Goal: Task Accomplishment & Management: Complete application form

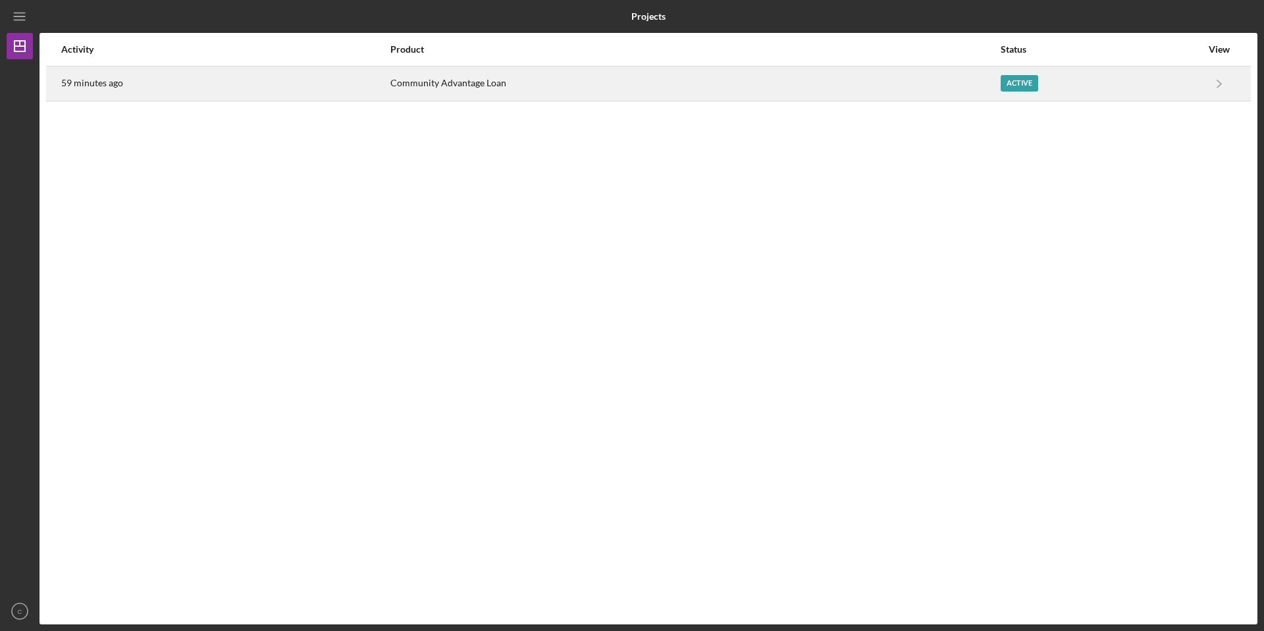
click at [1014, 89] on div "Active" at bounding box center [1019, 83] width 38 height 16
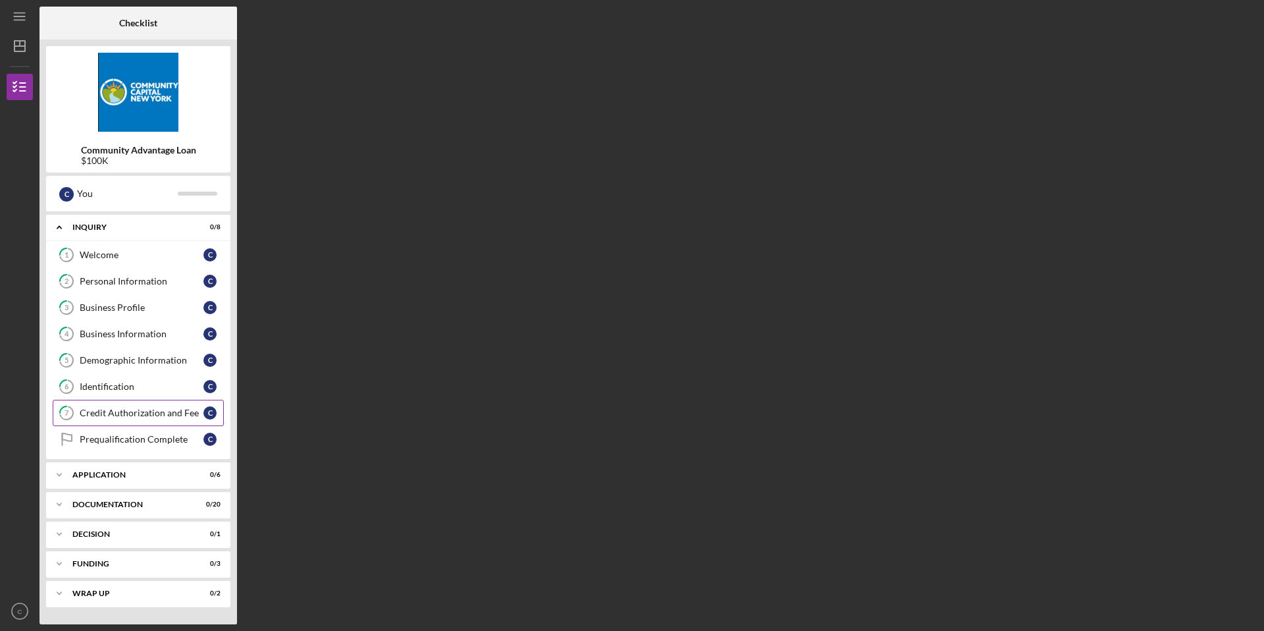
click at [125, 409] on div "Credit Authorization and Fee" at bounding box center [142, 412] width 124 height 11
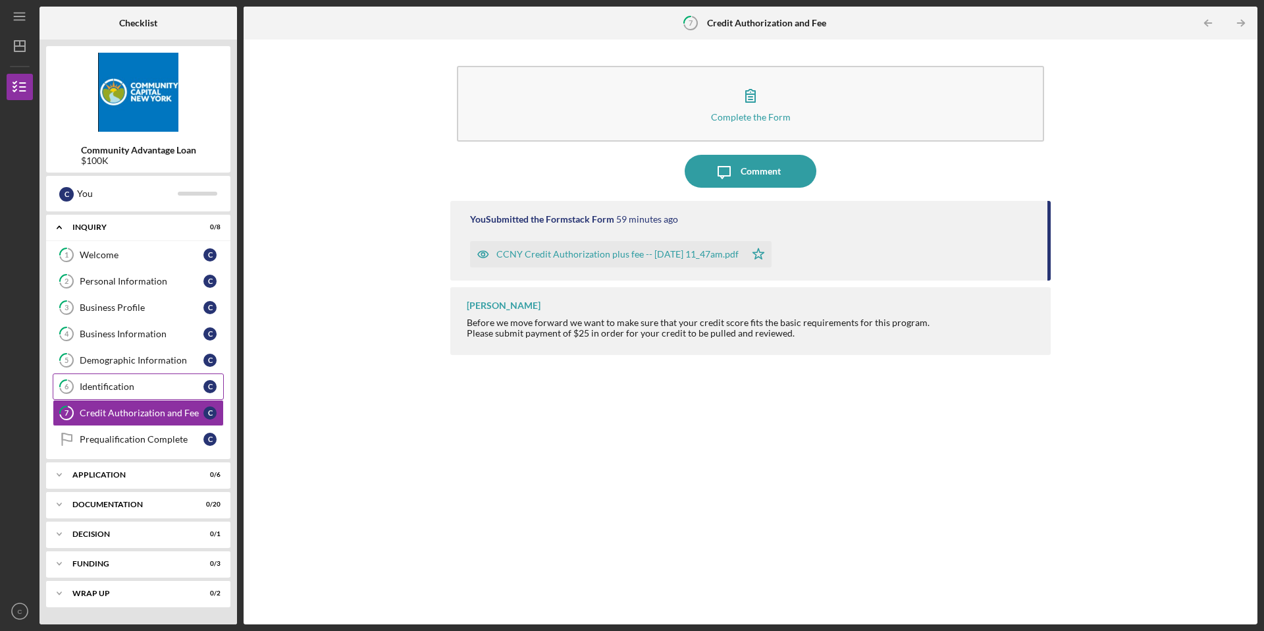
click at [115, 387] on div "Identification" at bounding box center [142, 386] width 124 height 11
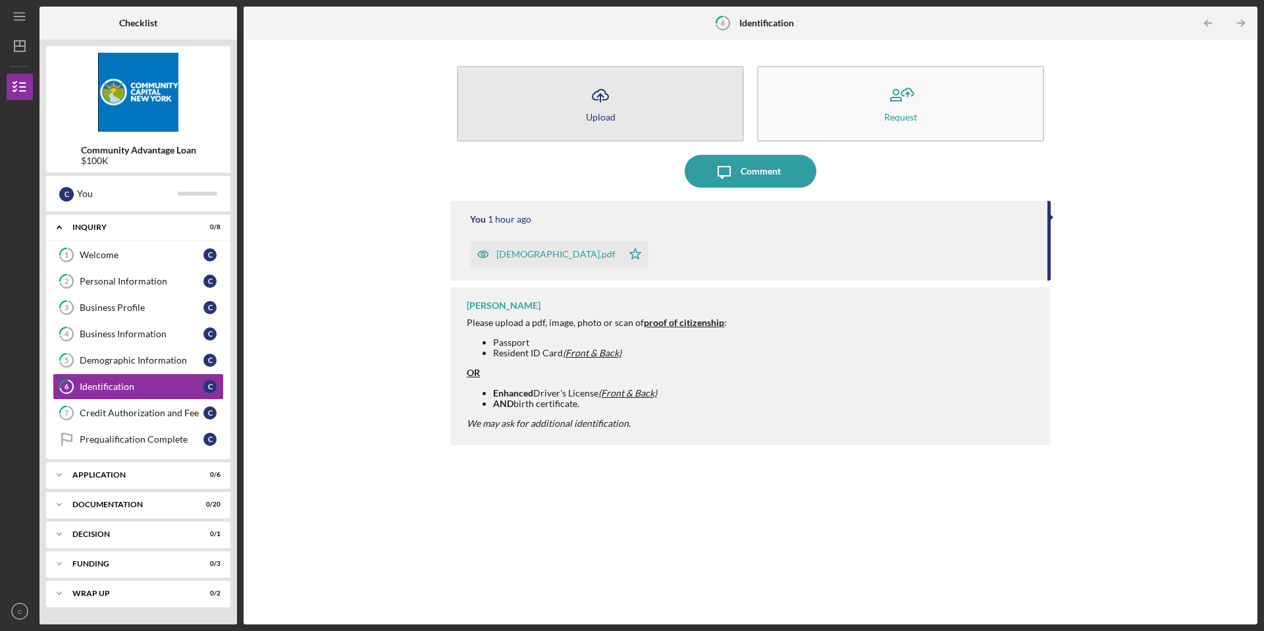
click at [692, 105] on button "Icon/Upload Upload" at bounding box center [600, 104] width 287 height 76
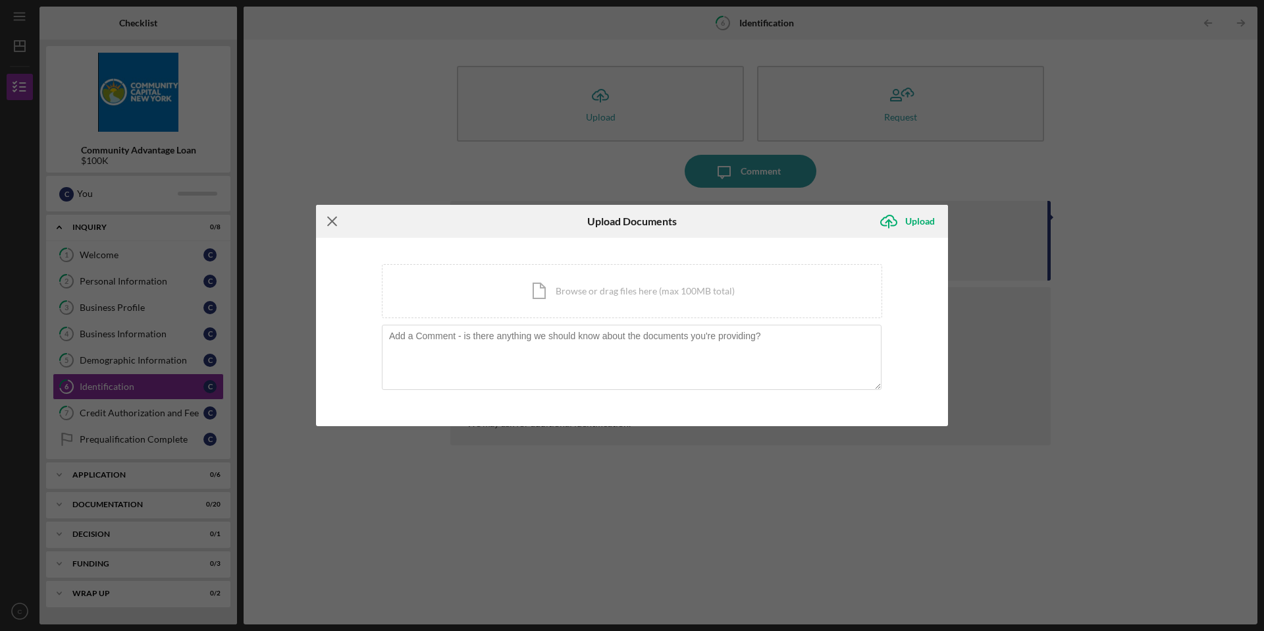
click at [335, 219] on line at bounding box center [332, 221] width 9 height 9
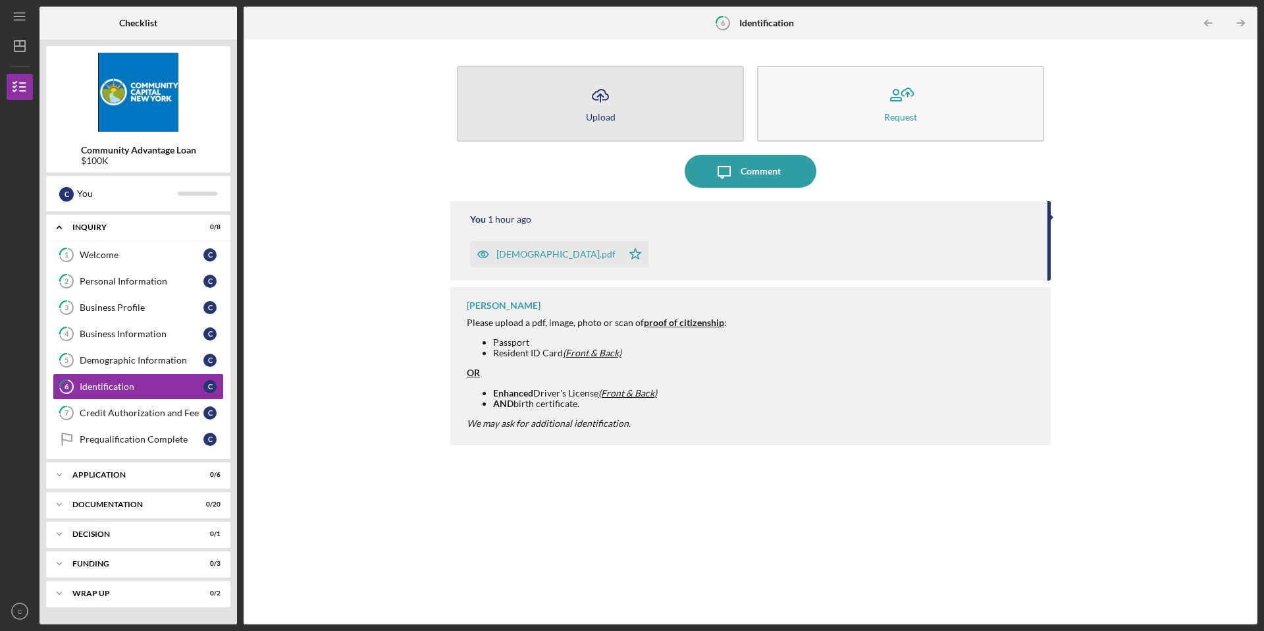
click at [604, 112] on div "Upload" at bounding box center [601, 117] width 30 height 10
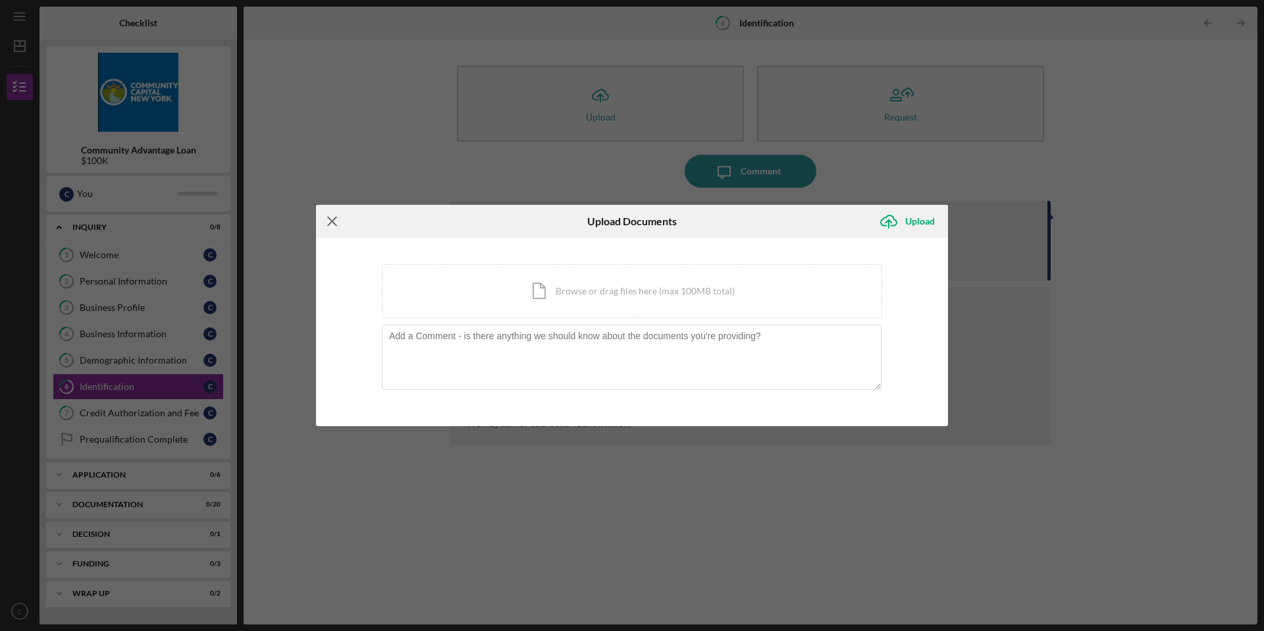
click at [335, 222] on icon "Icon/Menu Close" at bounding box center [332, 221] width 33 height 33
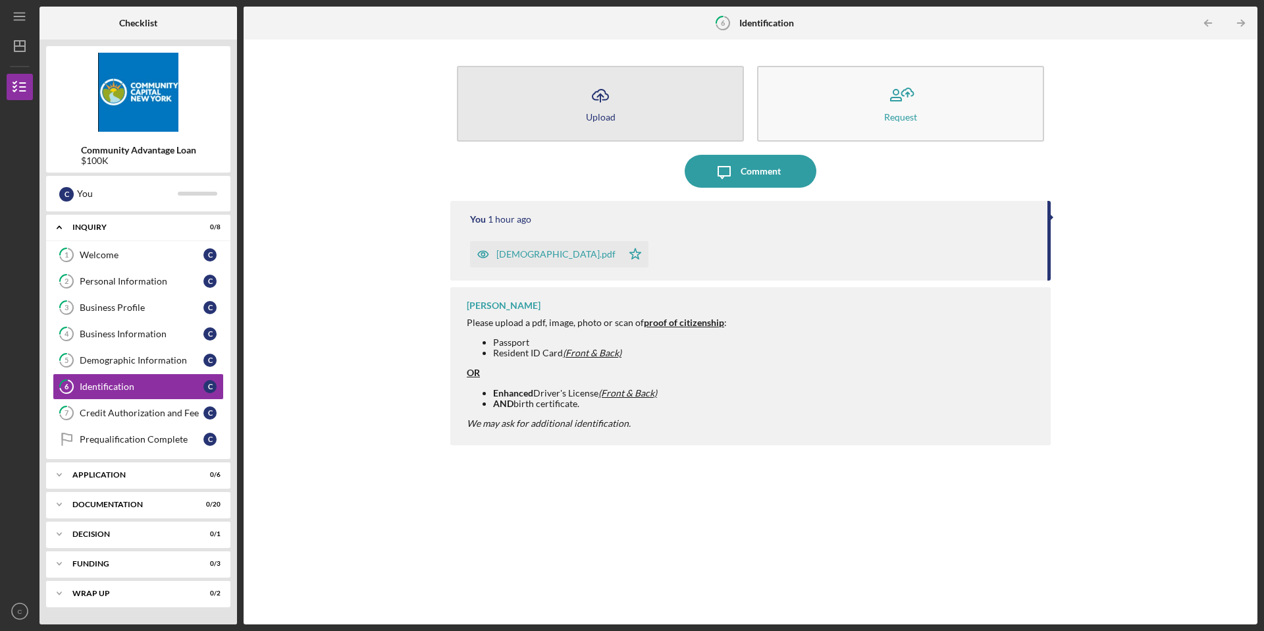
click at [693, 118] on button "Icon/Upload Upload" at bounding box center [600, 104] width 287 height 76
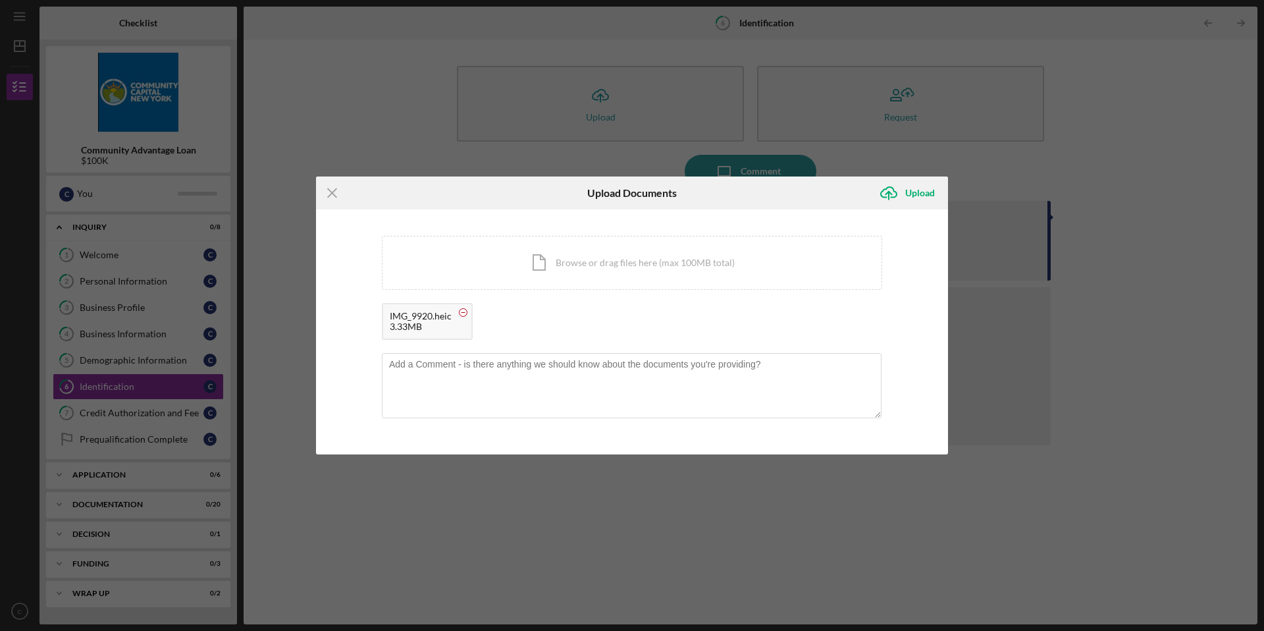
click at [463, 311] on circle at bounding box center [463, 313] width 8 height 8
click at [662, 376] on textarea at bounding box center [632, 385] width 500 height 65
type textarea "SSN"
click at [927, 188] on div "Upload" at bounding box center [920, 193] width 30 height 26
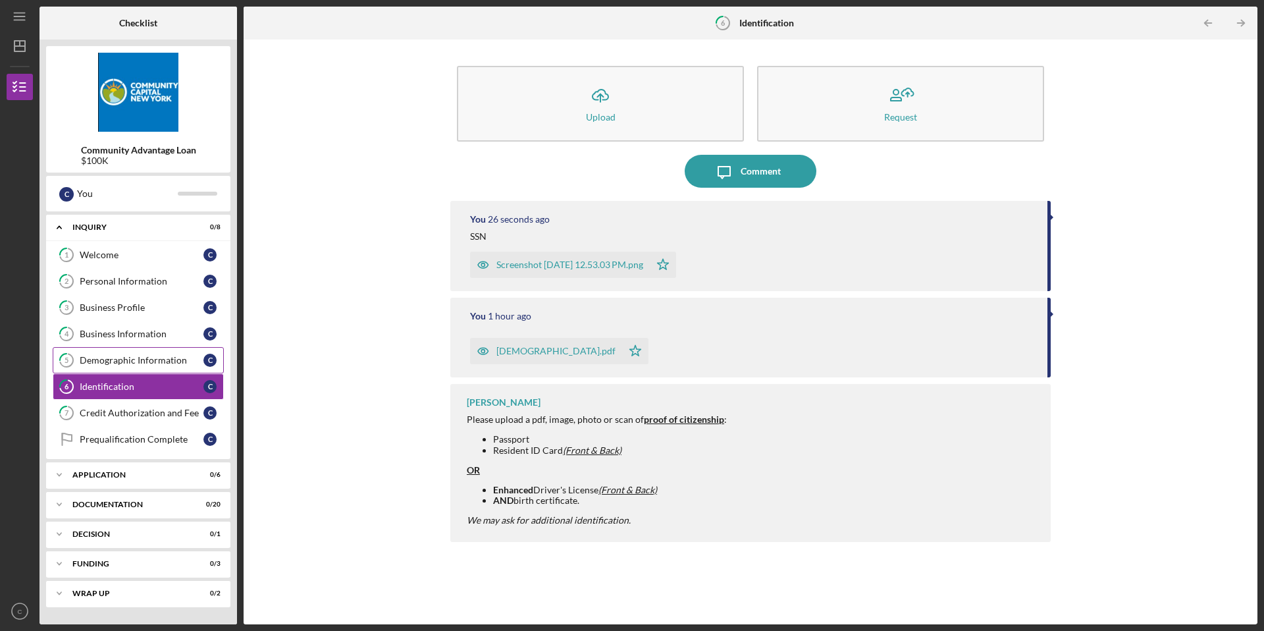
click at [113, 364] on div "Demographic Information" at bounding box center [142, 360] width 124 height 11
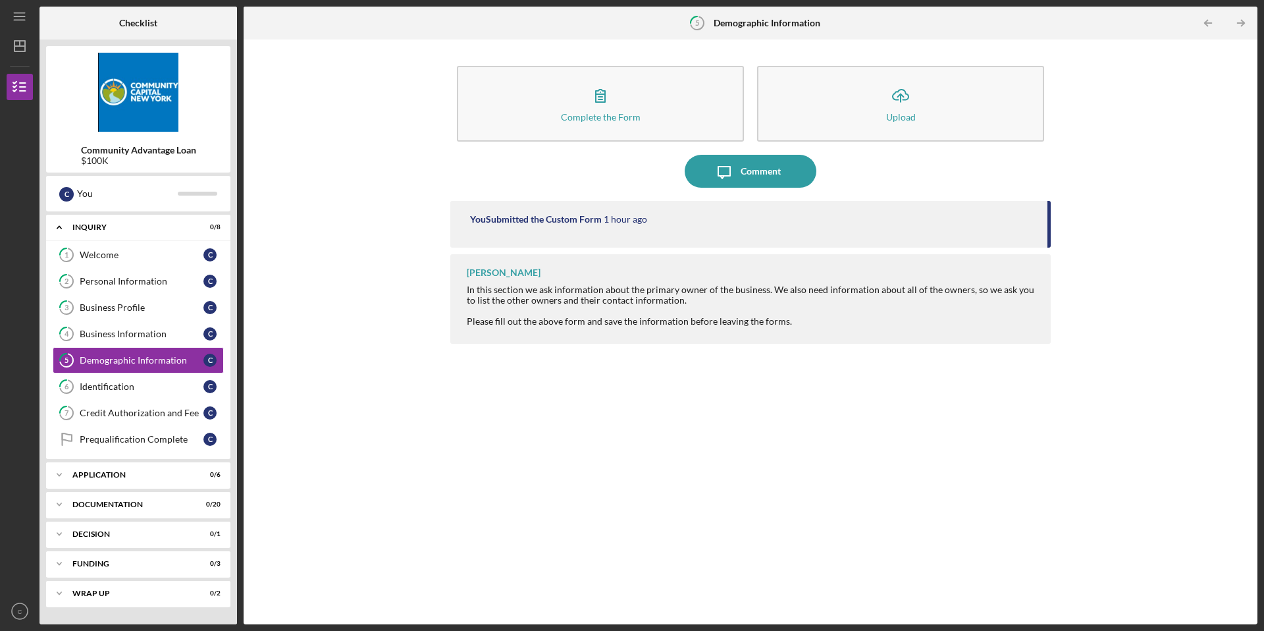
click at [526, 221] on div "You Submitted the Custom Form" at bounding box center [536, 219] width 132 height 11
click at [548, 219] on div "You Submitted the Custom Form" at bounding box center [536, 219] width 132 height 11
click at [84, 329] on div "Business Information" at bounding box center [142, 333] width 124 height 11
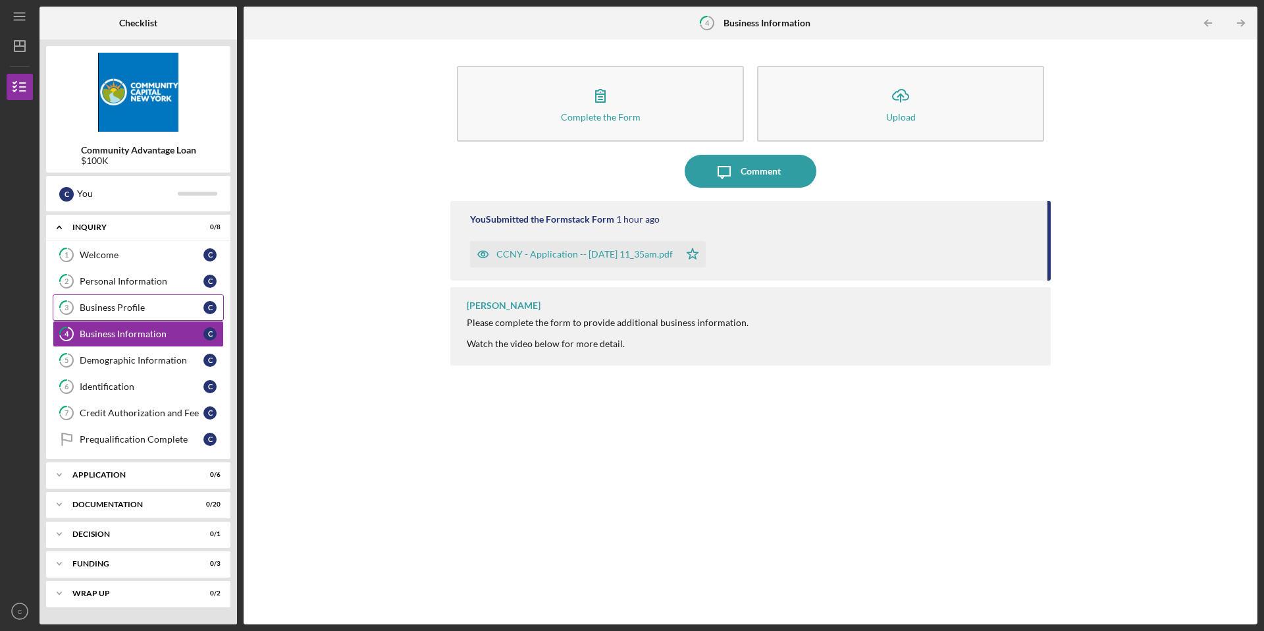
click at [99, 310] on div "Business Profile" at bounding box center [142, 307] width 124 height 11
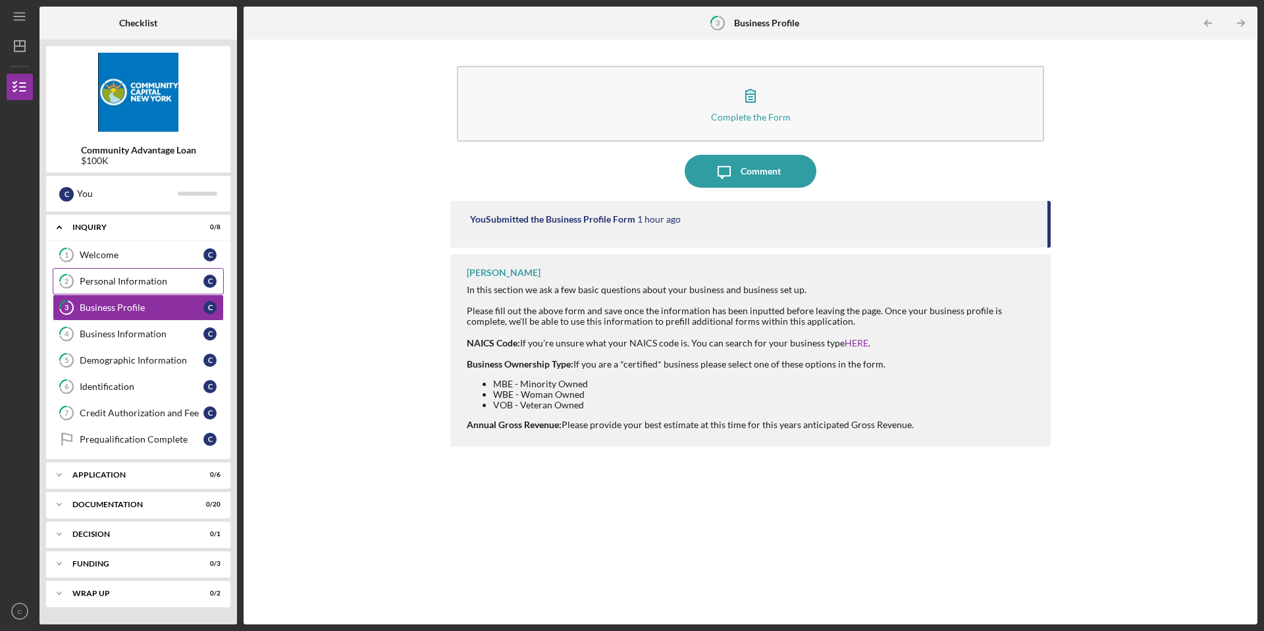
click at [109, 278] on div "Personal Information" at bounding box center [142, 281] width 124 height 11
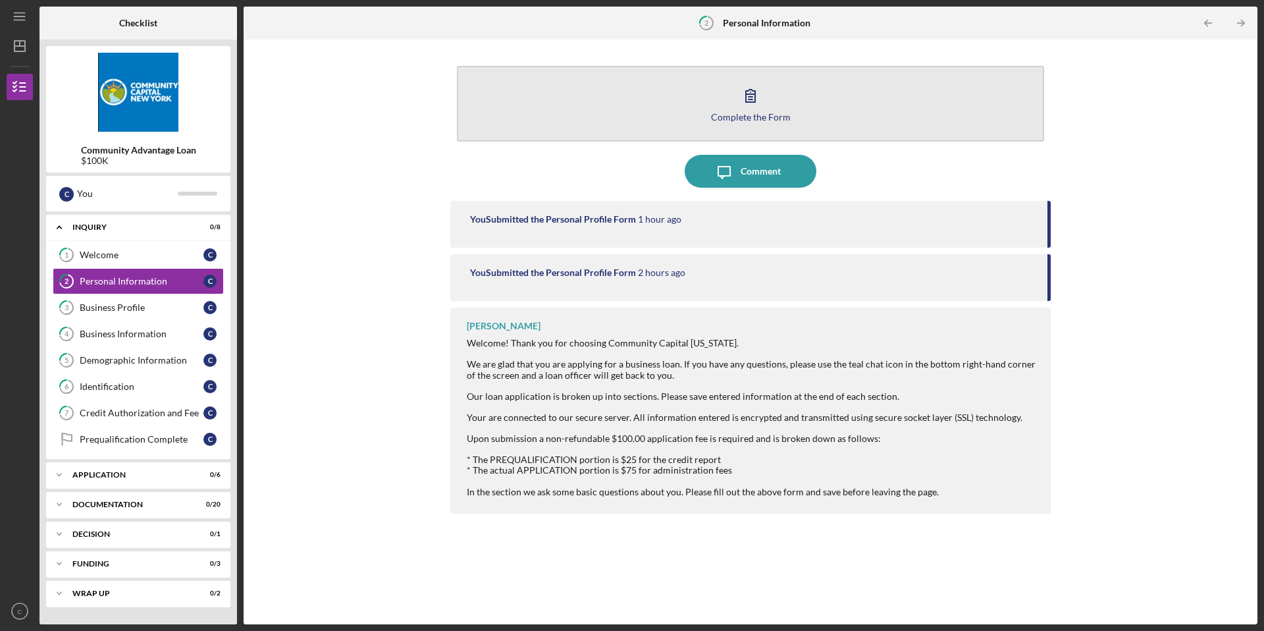
click at [745, 115] on div "Complete the Form" at bounding box center [751, 117] width 80 height 10
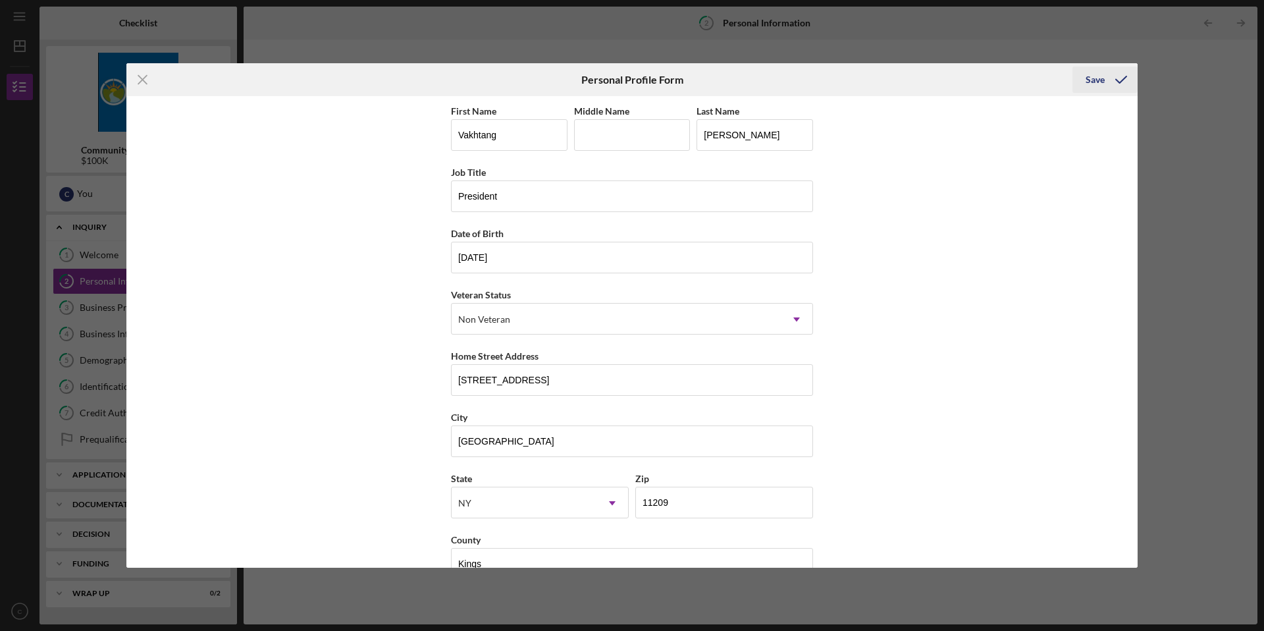
click at [1094, 76] on div "Save" at bounding box center [1094, 79] width 19 height 26
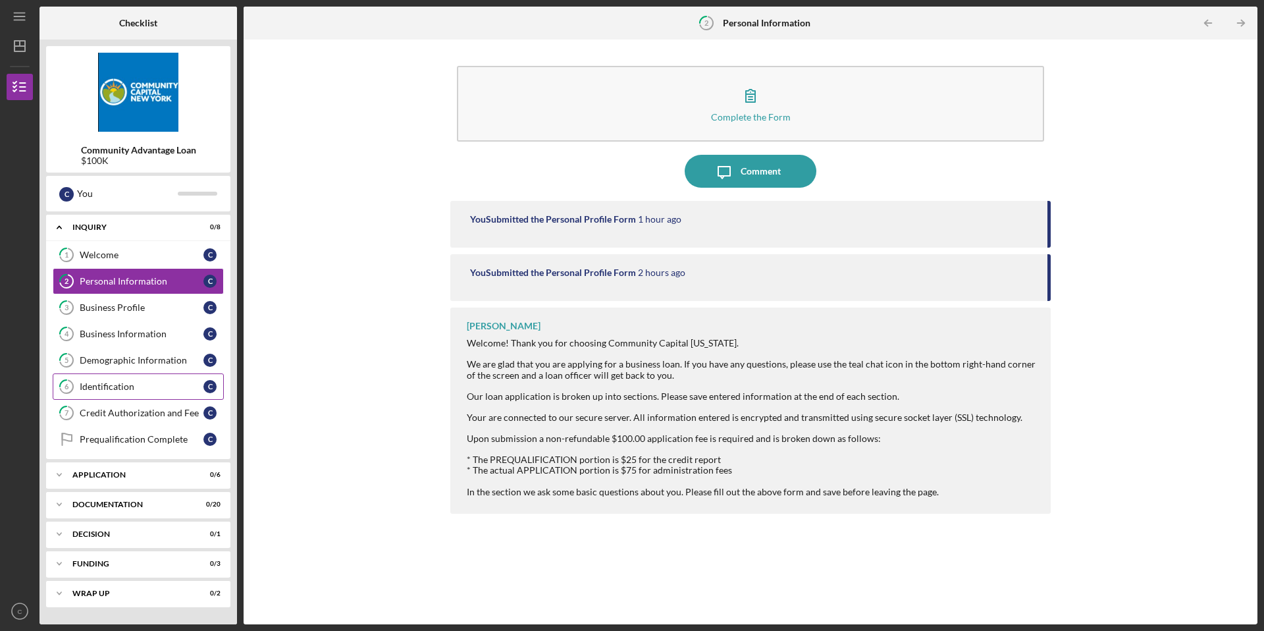
click at [114, 386] on div "Identification" at bounding box center [142, 386] width 124 height 11
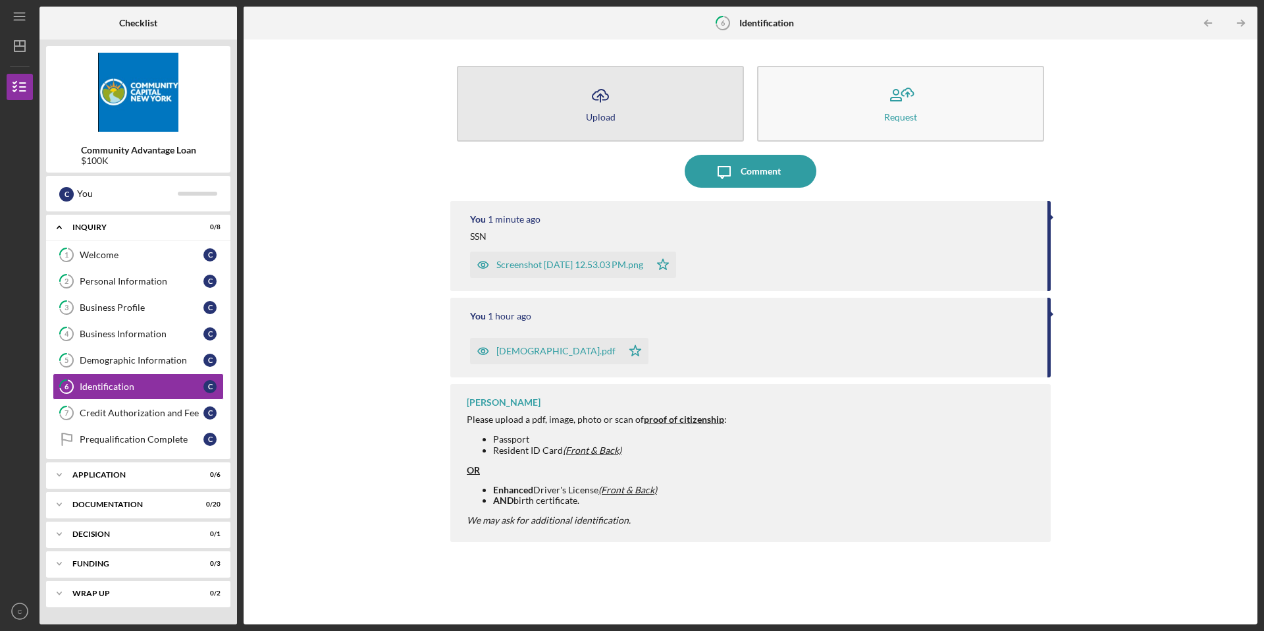
click at [647, 89] on button "Icon/Upload Upload" at bounding box center [600, 104] width 287 height 76
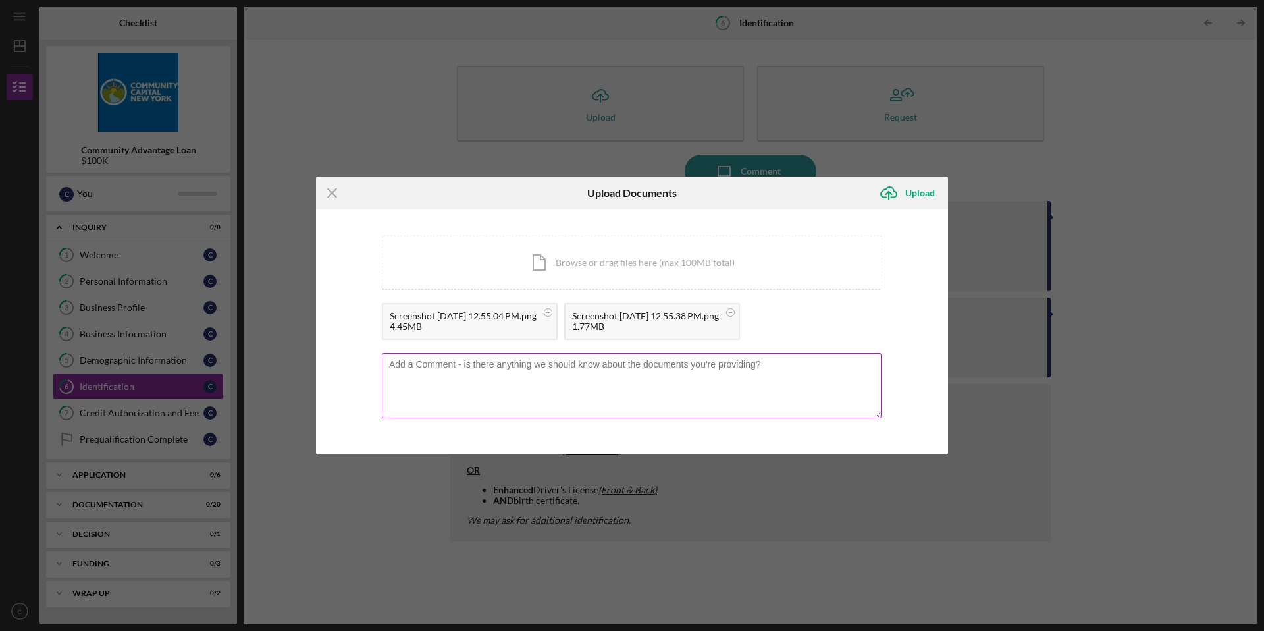
click at [677, 368] on textarea at bounding box center [632, 385] width 500 height 65
type textarea "DL"
click at [922, 190] on div "Upload" at bounding box center [920, 193] width 30 height 26
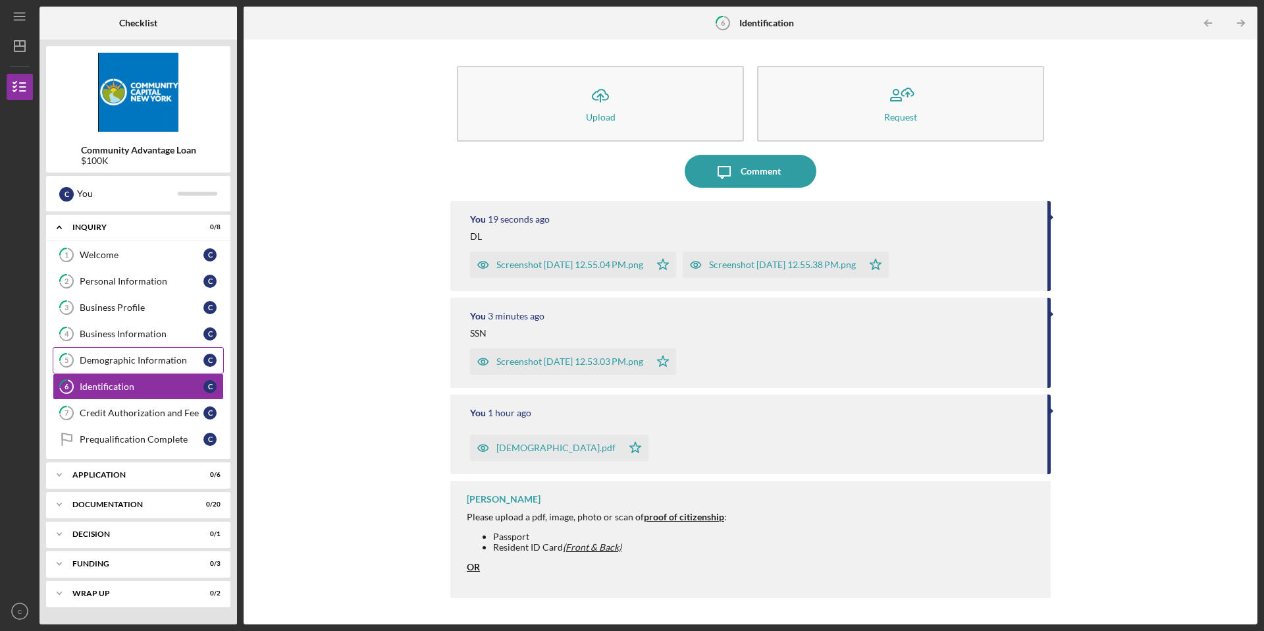
click at [146, 357] on div "Demographic Information" at bounding box center [142, 360] width 124 height 11
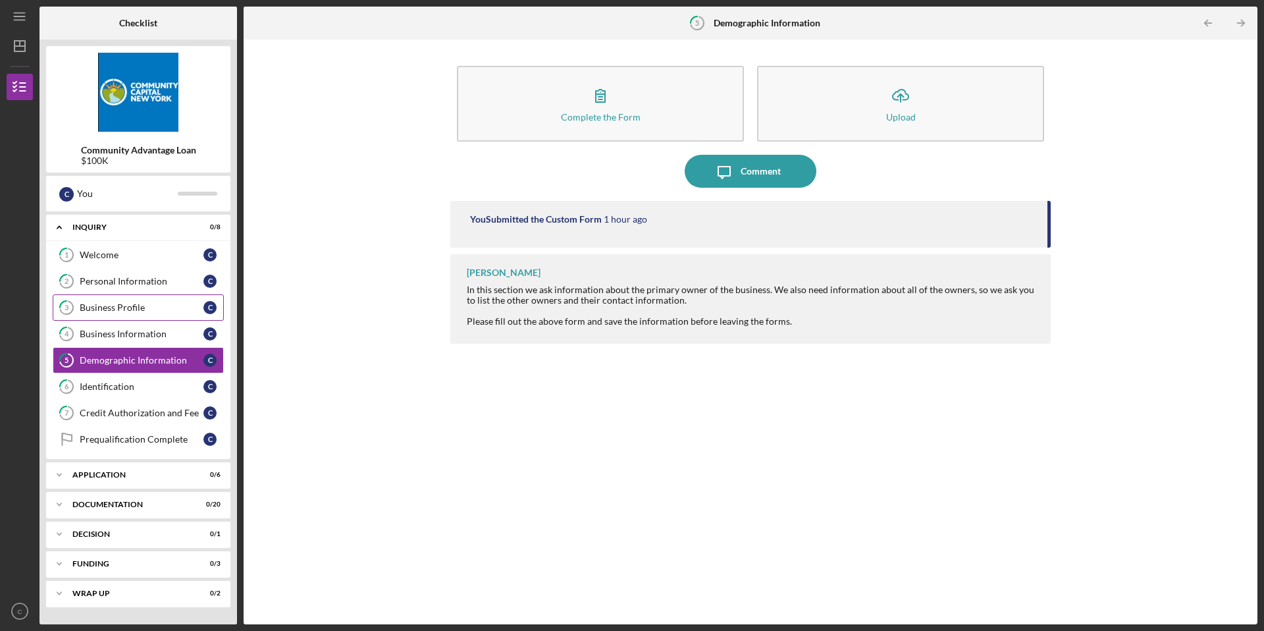
click at [113, 307] on div "Business Profile" at bounding box center [142, 307] width 124 height 11
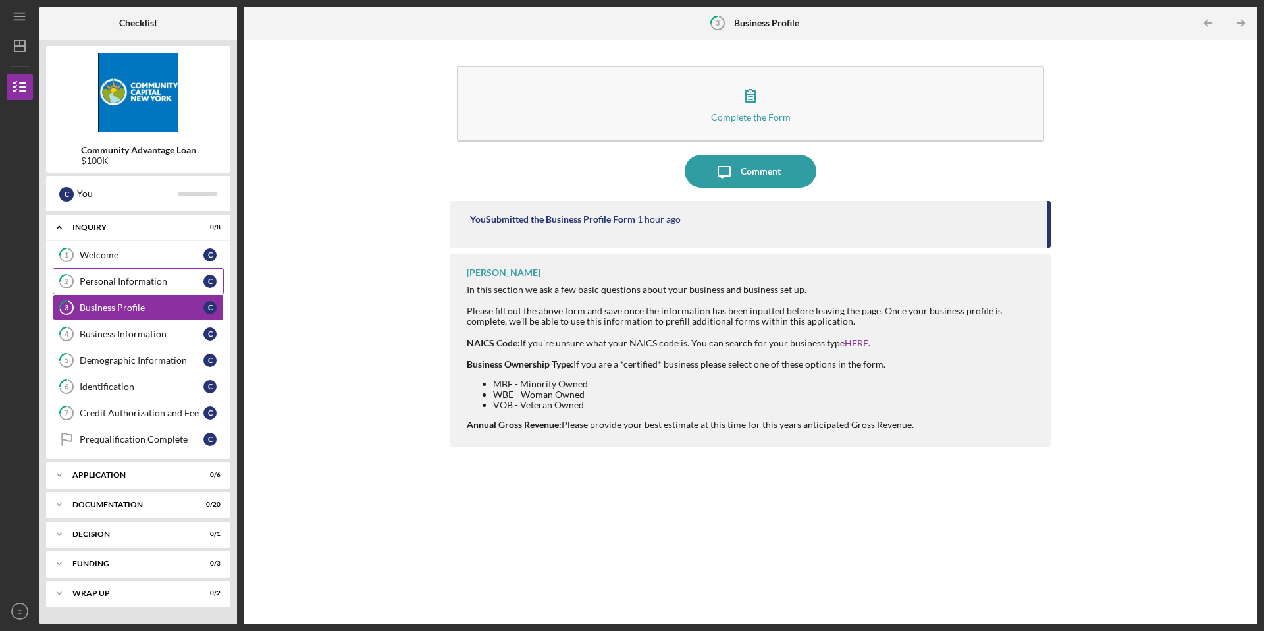
click at [116, 286] on link "2 Personal Information C" at bounding box center [138, 281] width 171 height 26
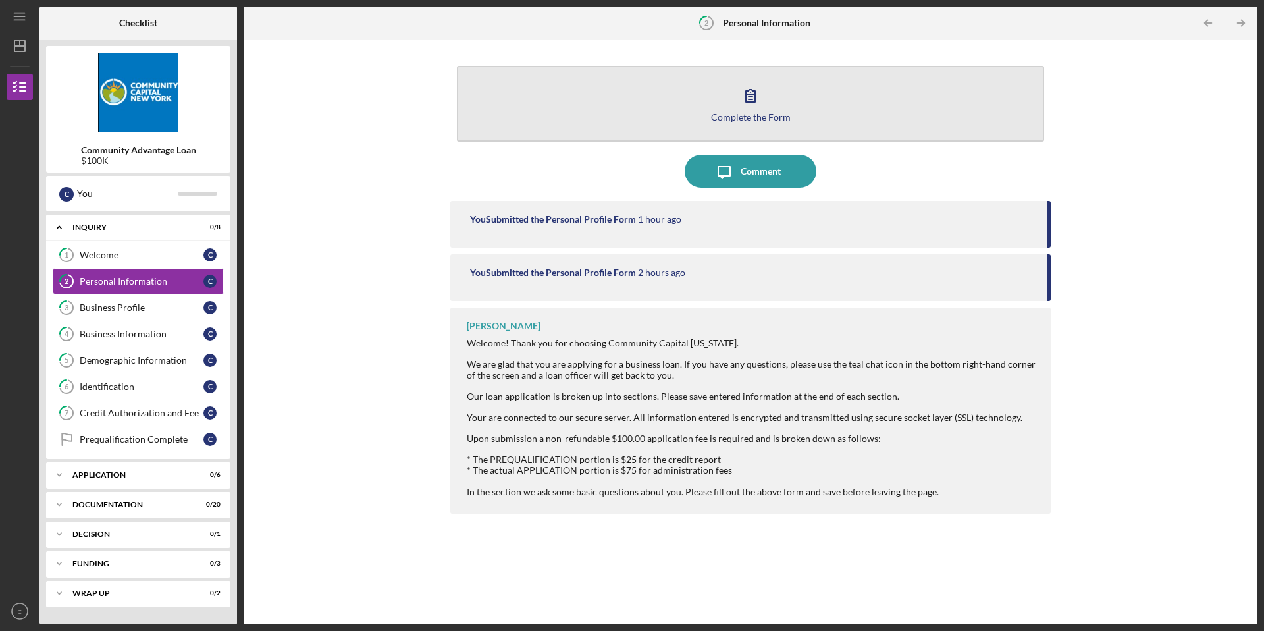
click at [752, 113] on div "Complete the Form" at bounding box center [751, 117] width 80 height 10
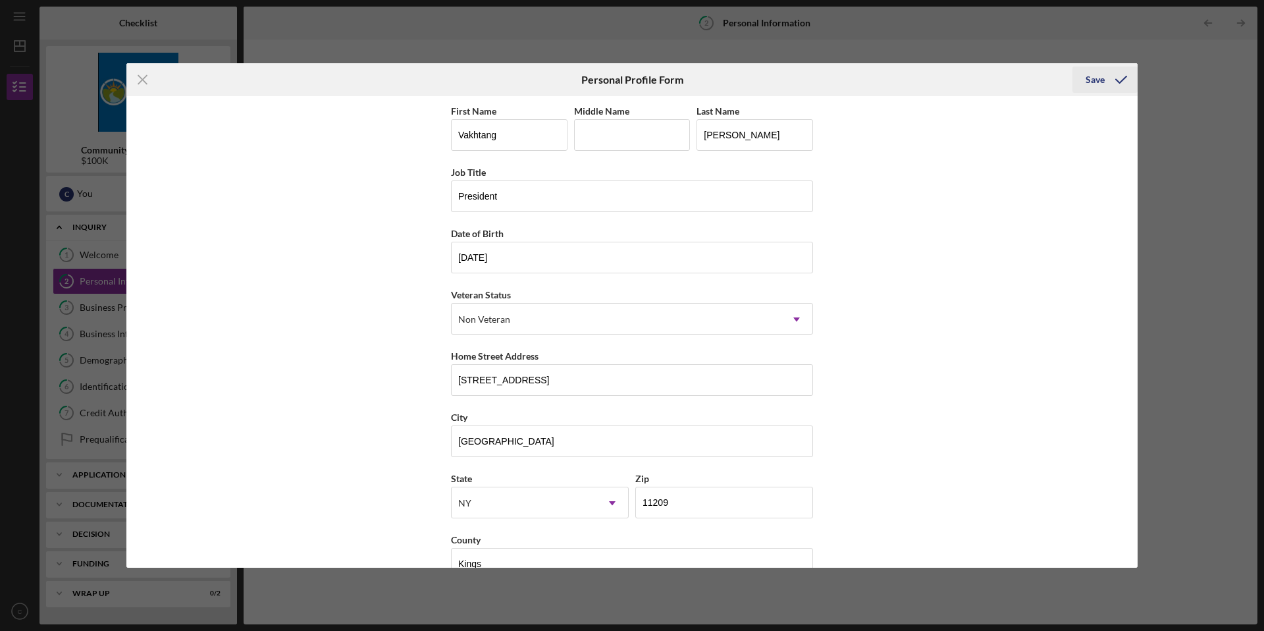
click at [1095, 82] on div "Save" at bounding box center [1094, 79] width 19 height 26
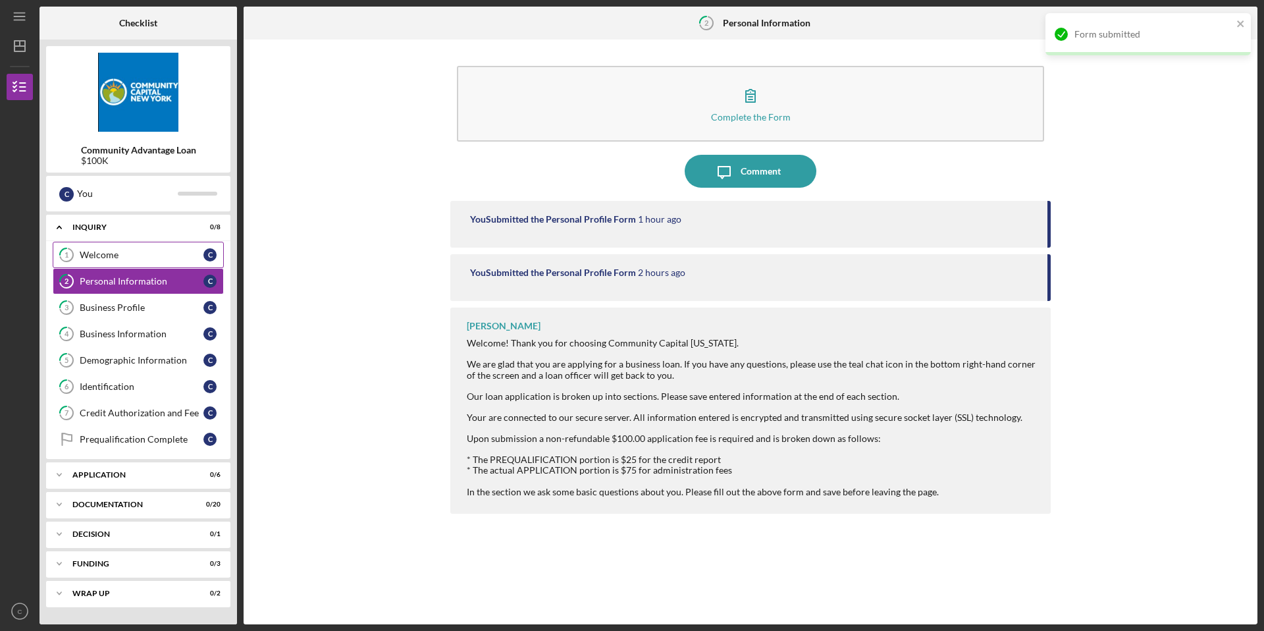
click at [168, 257] on div "Welcome" at bounding box center [142, 254] width 124 height 11
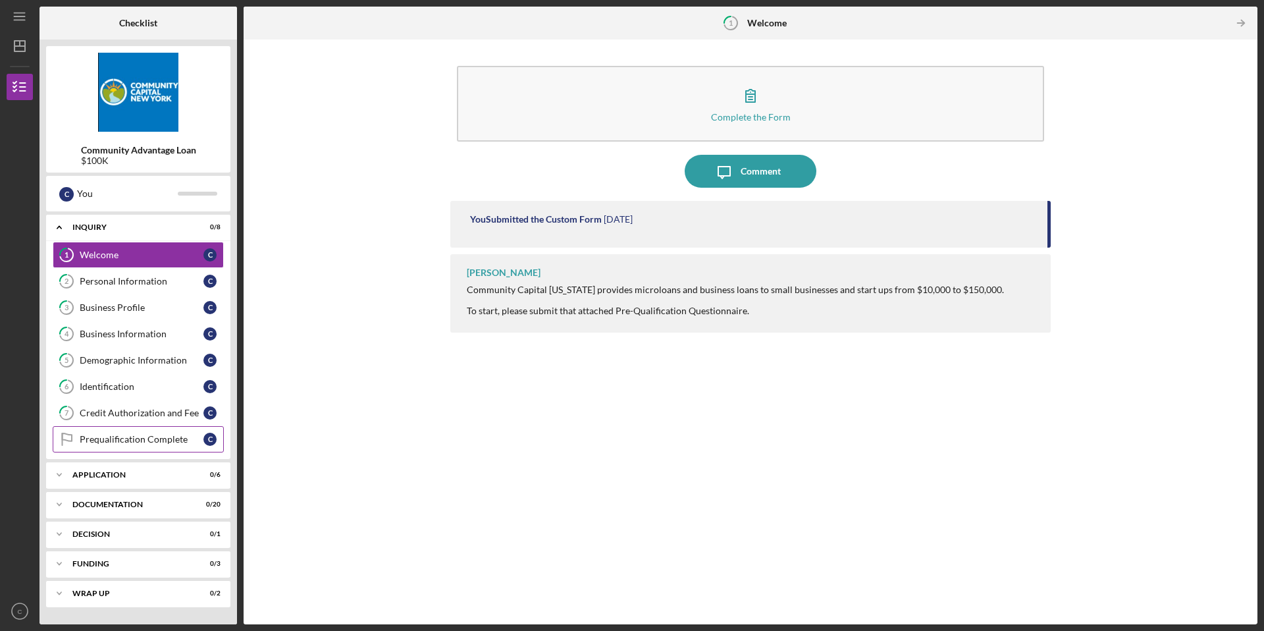
click at [132, 437] on div "Prequalification Complete" at bounding box center [142, 439] width 124 height 11
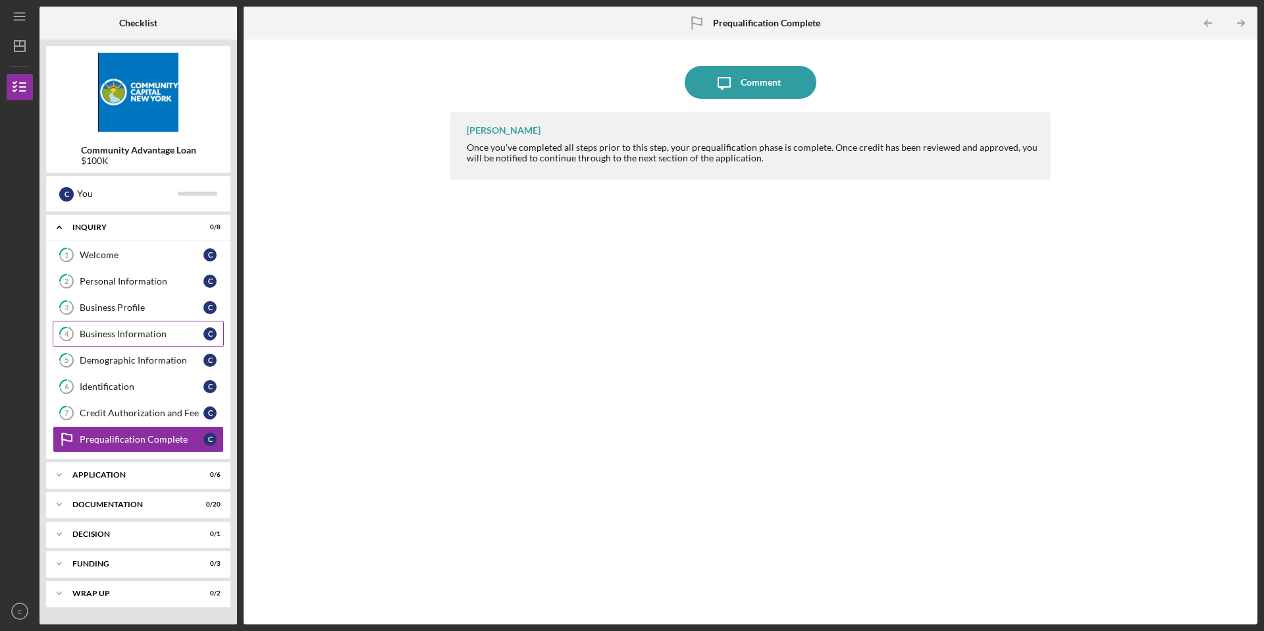
click at [134, 338] on div "Business Information" at bounding box center [142, 333] width 124 height 11
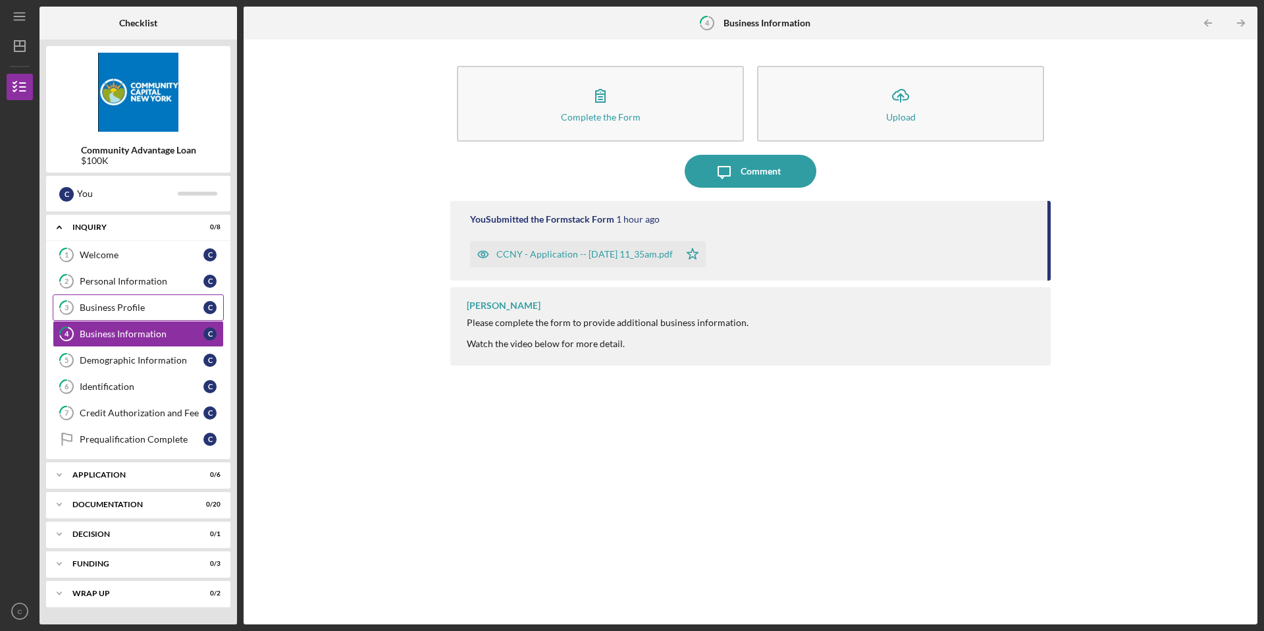
click at [138, 315] on link "3 Business Profile C" at bounding box center [138, 307] width 171 height 26
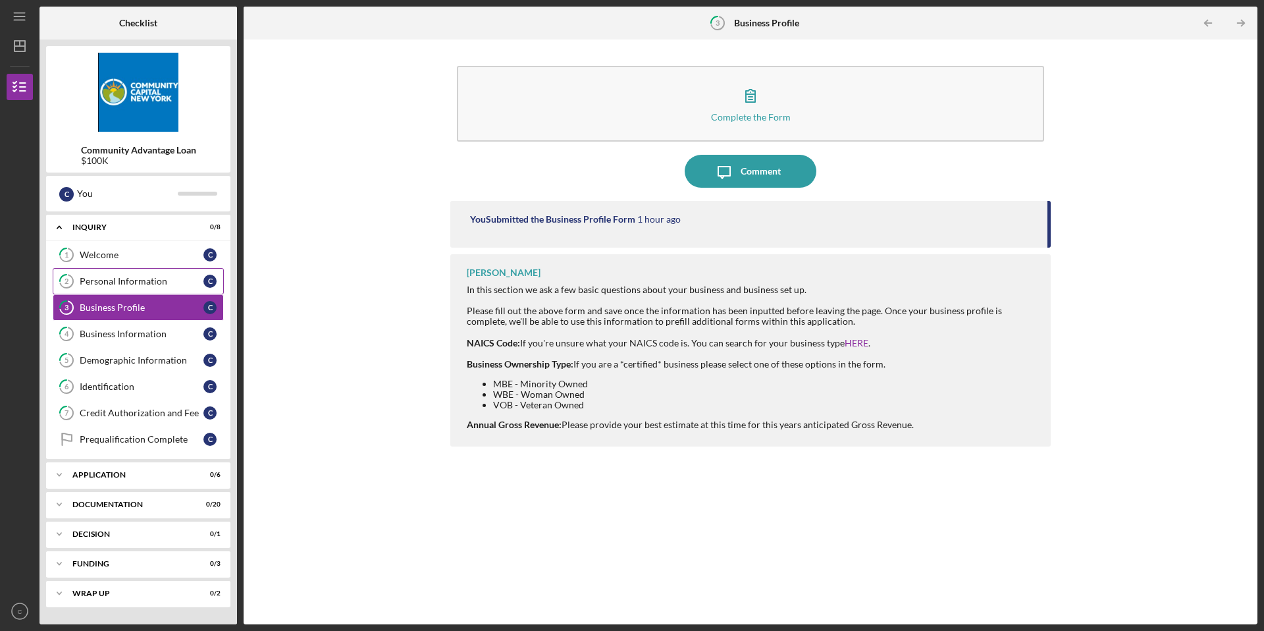
click at [138, 286] on div "Personal Information" at bounding box center [142, 281] width 124 height 11
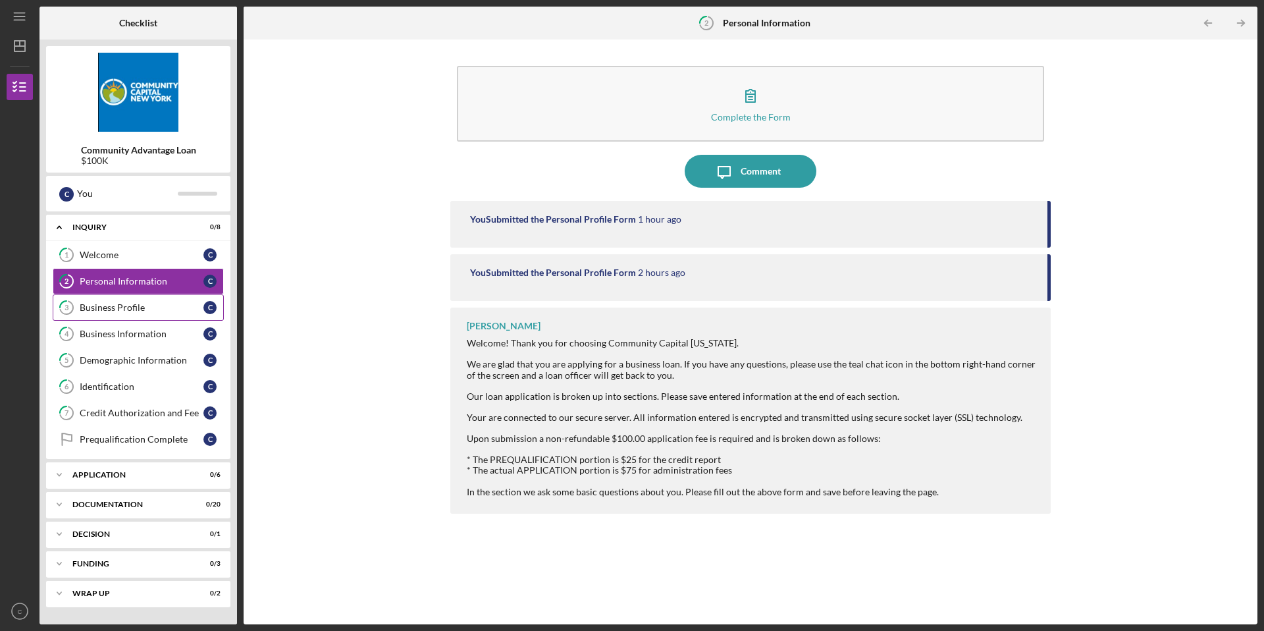
click at [138, 313] on link "3 Business Profile C" at bounding box center [138, 307] width 171 height 26
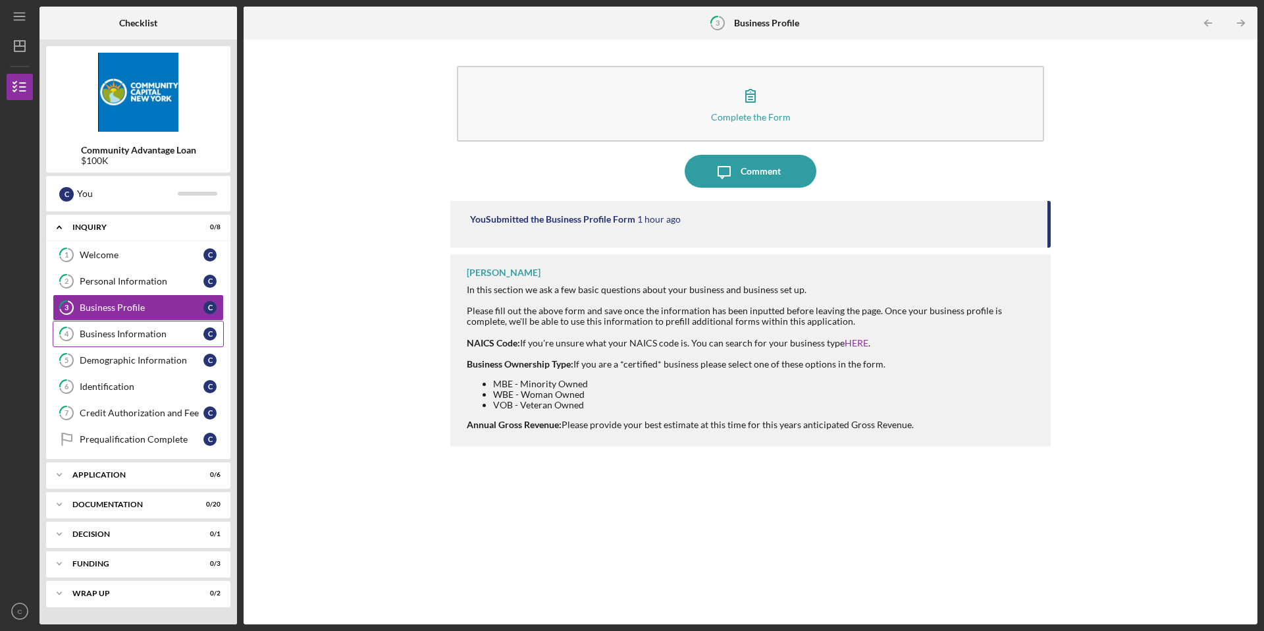
click at [135, 330] on div "Business Information" at bounding box center [142, 333] width 124 height 11
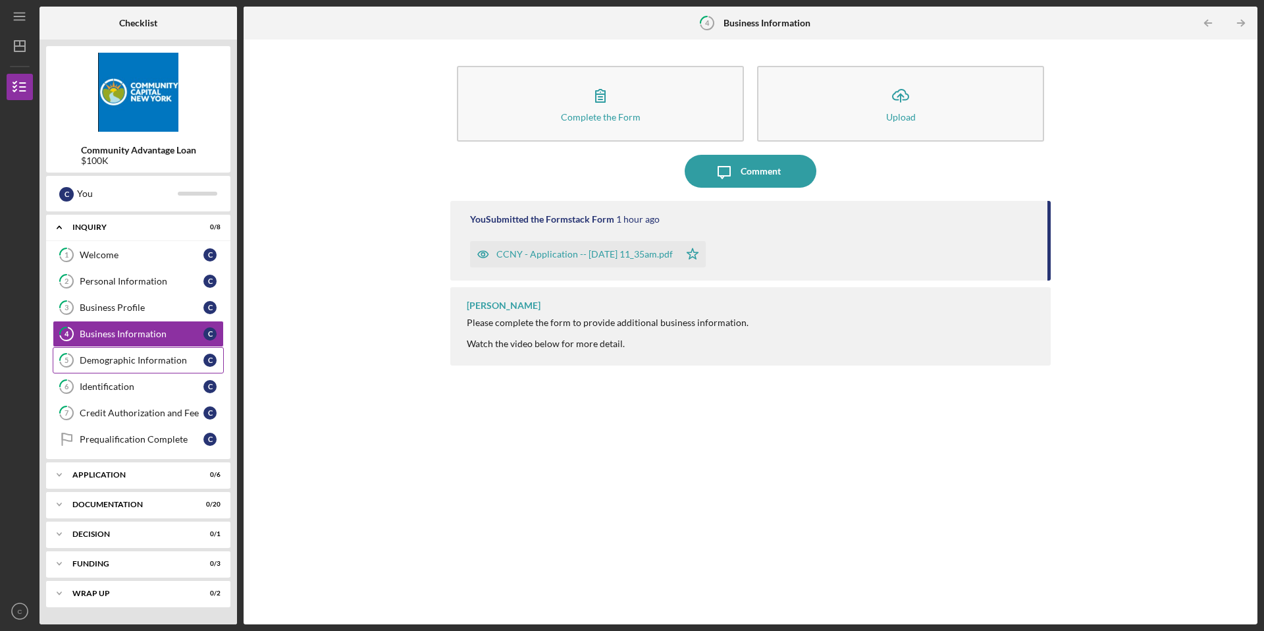
click at [131, 356] on div "Demographic Information" at bounding box center [142, 360] width 124 height 11
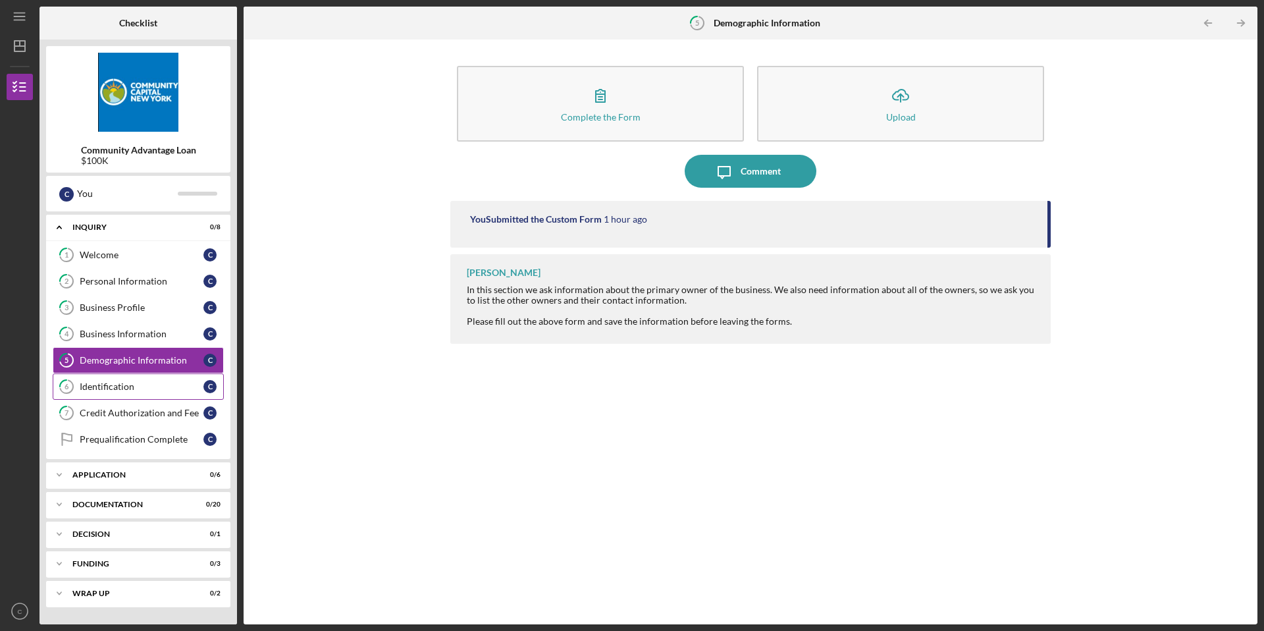
click at [124, 382] on div "Identification" at bounding box center [142, 386] width 124 height 11
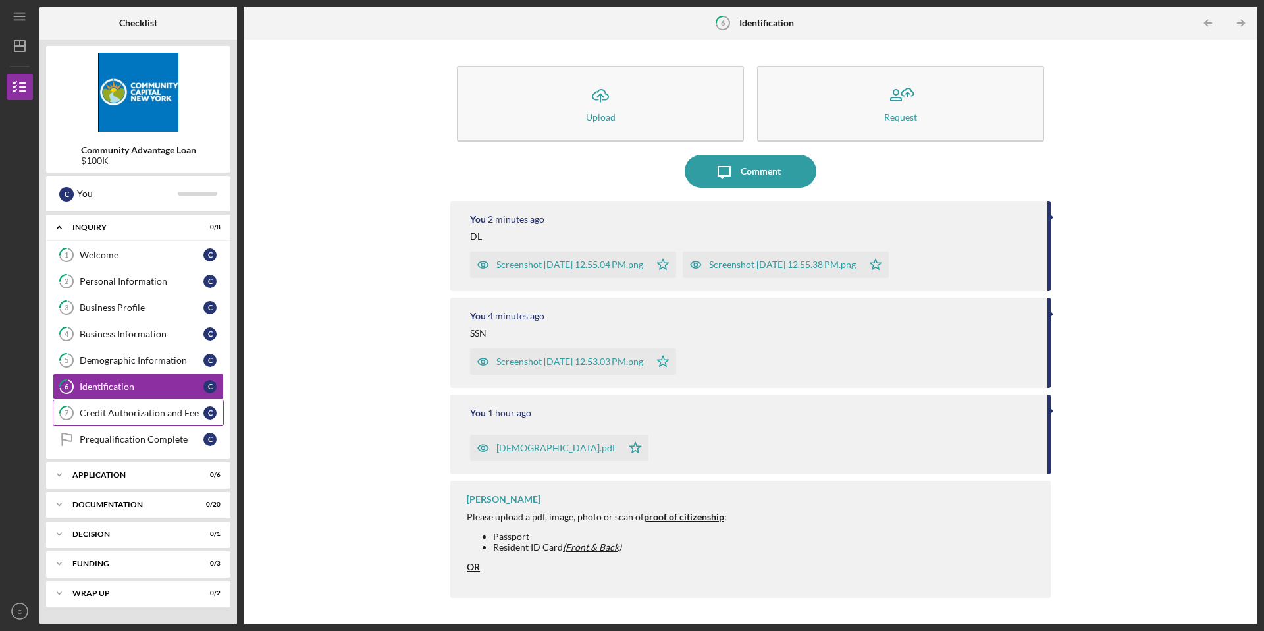
click at [122, 411] on div "Credit Authorization and Fee" at bounding box center [142, 412] width 124 height 11
